Goal: Obtain resource: Download file/media

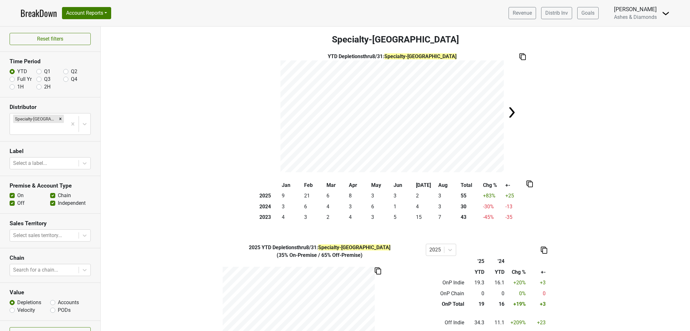
scroll to position [208, 0]
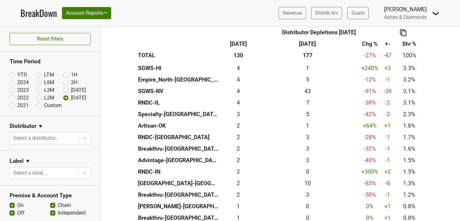
scroll to position [252, 0]
click at [17, 75] on label "YTD" at bounding box center [22, 75] width 10 height 8
click at [17, 75] on input "YTD" at bounding box center [23, 74] width 26 height 6
radio input "true"
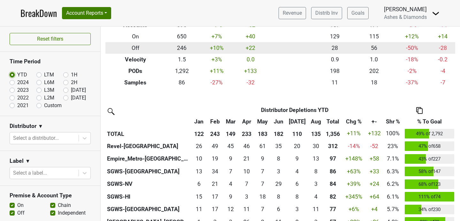
scroll to position [85, 0]
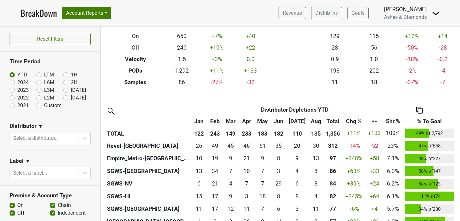
click at [421, 110] on img at bounding box center [419, 110] width 6 height 7
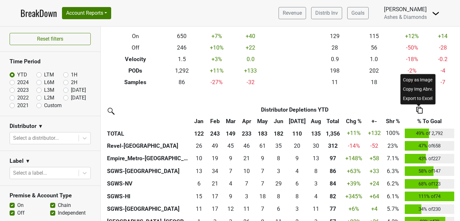
click at [360, 92] on div "Filters Breakdown Type YTD Chg % +- % To Goal Aug ‘25 Aug ‘24 Chg % +- Depletio…" at bounding box center [280, 124] width 359 height 194
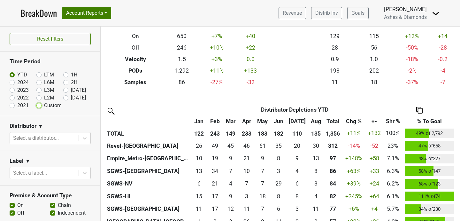
click at [43, 103] on input "Custom" at bounding box center [49, 105] width 26 height 6
radio input "true"
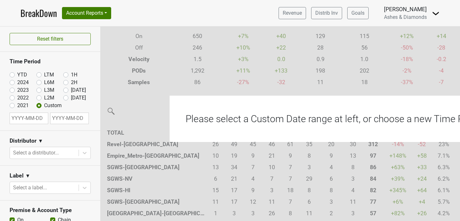
click at [299, 120] on div "Please select a Custom Date range at left, or choose a new Time Period" at bounding box center [335, 119] width 331 height 46
select select "8"
select select "2025"
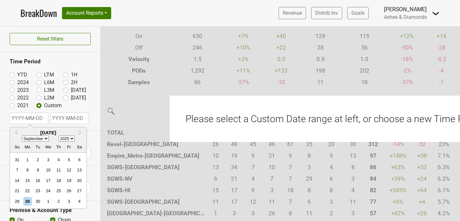
click at [23, 119] on input "text" at bounding box center [29, 118] width 39 height 12
click at [41, 139] on select "January February March April May June July August September October November De…" at bounding box center [35, 139] width 27 height 6
click at [38, 138] on select "January February March April May June July August September October November De…" at bounding box center [35, 139] width 27 height 6
select select "0"
click at [22, 136] on select "January February March April May June July August September October November De…" at bounding box center [35, 139] width 27 height 6
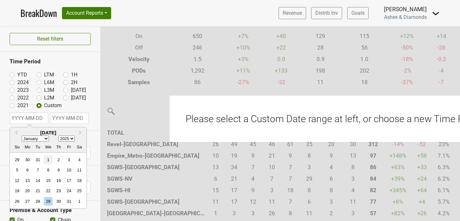
click at [50, 161] on div "1" at bounding box center [48, 159] width 9 height 9
type input "2025-01-01"
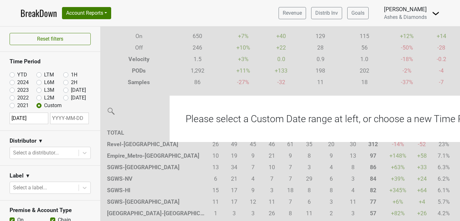
select select "8"
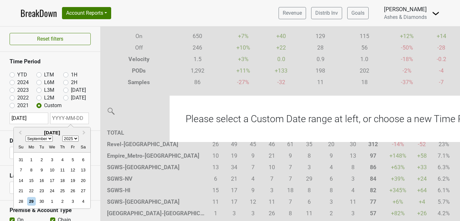
click at [76, 116] on input "text" at bounding box center [69, 118] width 39 height 12
click at [31, 201] on div "29" at bounding box center [31, 201] width 9 height 9
type input "[DATE]"
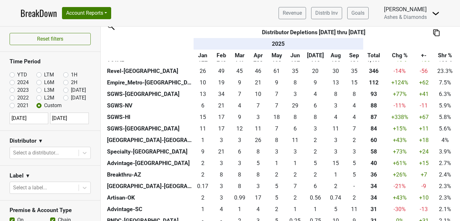
scroll to position [169, 0]
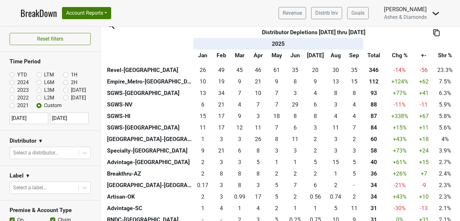
click at [437, 35] on img at bounding box center [436, 32] width 6 height 7
click at [442, 63] on div "Export to Excel" at bounding box center [435, 62] width 33 height 9
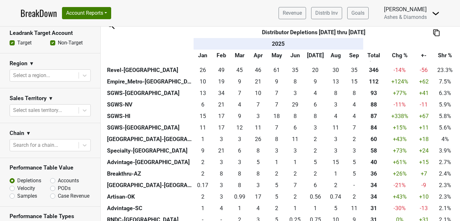
scroll to position [216, 0]
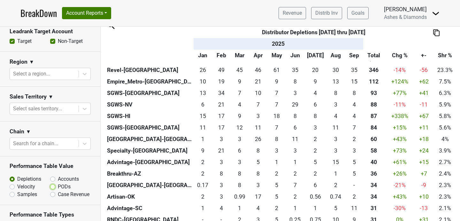
click at [56, 188] on input "PODs" at bounding box center [69, 186] width 39 height 6
radio input "true"
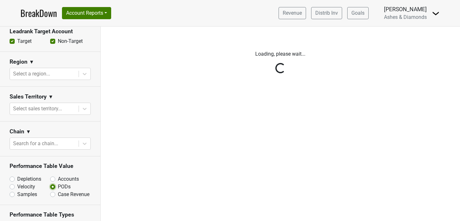
scroll to position [0, 0]
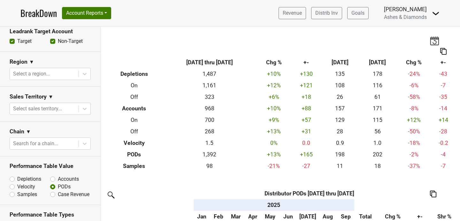
click at [431, 197] on th at bounding box center [433, 194] width 49 height 12
click at [432, 194] on img at bounding box center [433, 193] width 6 height 7
click at [434, 185] on div "Export to Excel" at bounding box center [432, 182] width 33 height 9
click at [329, 6] on div "Revenue Distrib Inv Goals Chad Walsh Ashes & Diamonds Control Center Open Leadr…" at bounding box center [357, 13] width 166 height 16
click at [326, 12] on link "Distrib Inv" at bounding box center [326, 13] width 31 height 12
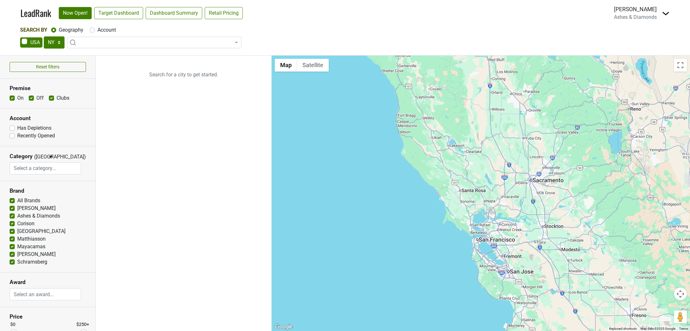
select select "NY"
select select
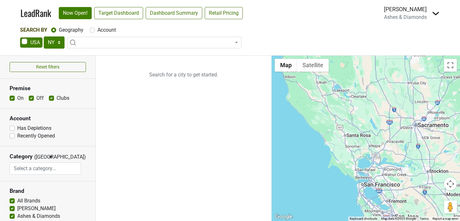
click at [37, 16] on link "LeadRank" at bounding box center [35, 12] width 31 height 13
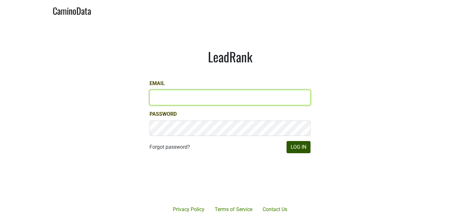
type input "chad@ashesdiamonds.com"
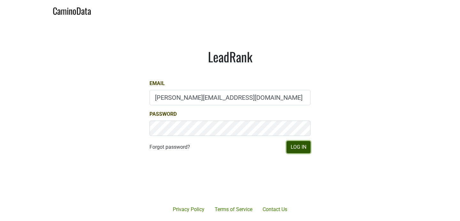
click at [291, 147] on button "Log In" at bounding box center [299, 147] width 24 height 12
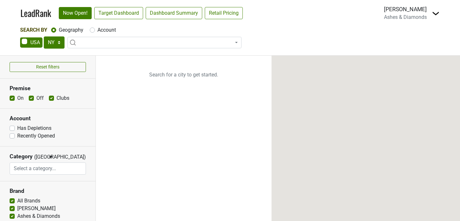
select select "NY"
select select
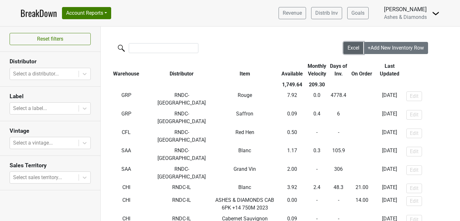
click at [354, 45] on span "Excel" at bounding box center [354, 48] width 12 height 6
